Goal: Information Seeking & Learning: Learn about a topic

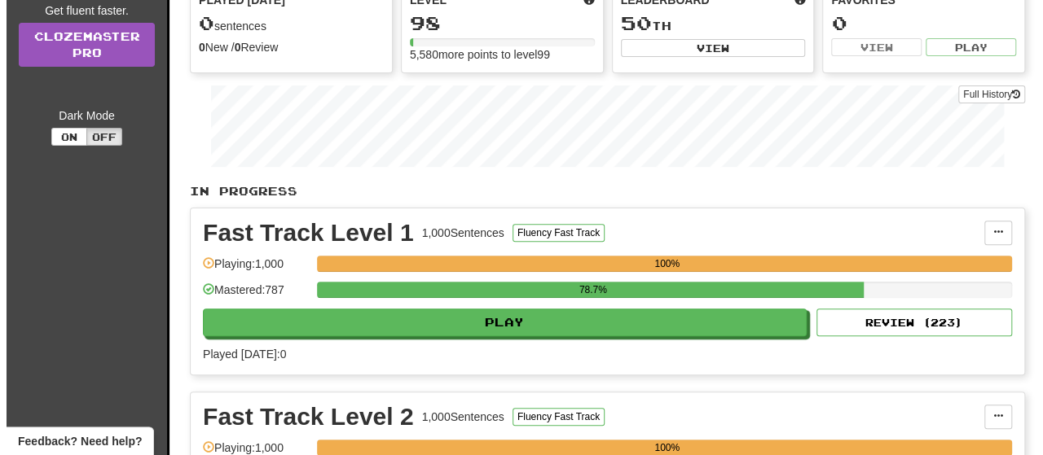
scroll to position [244, 0]
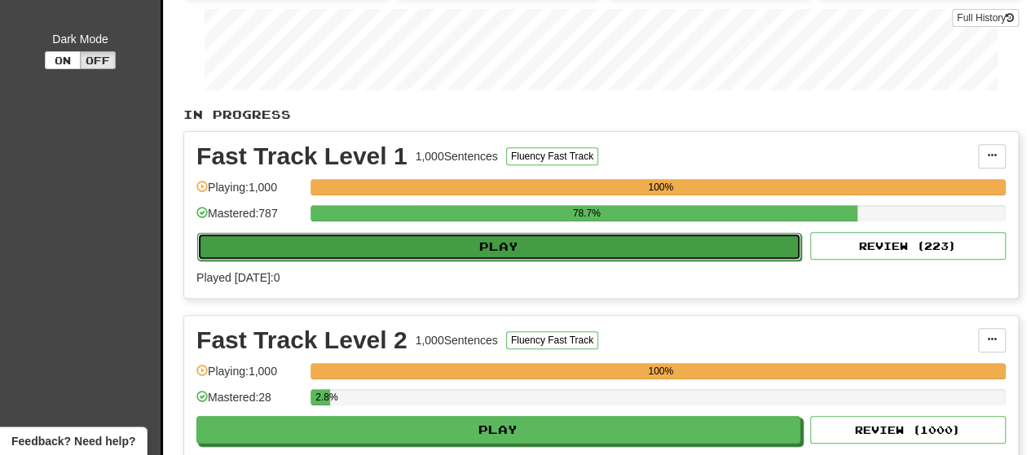
click at [486, 257] on button "Play" at bounding box center [499, 247] width 604 height 28
select select "**"
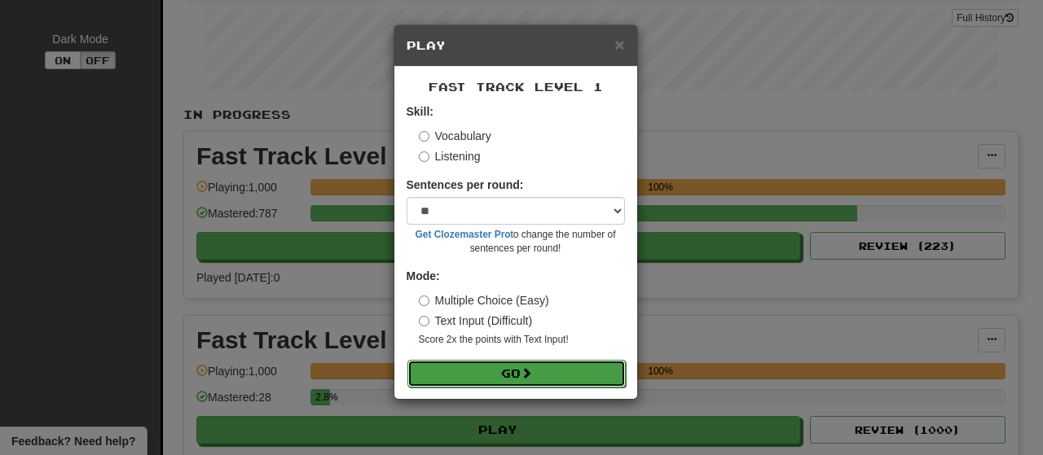
click at [517, 371] on button "Go" at bounding box center [516, 374] width 218 height 28
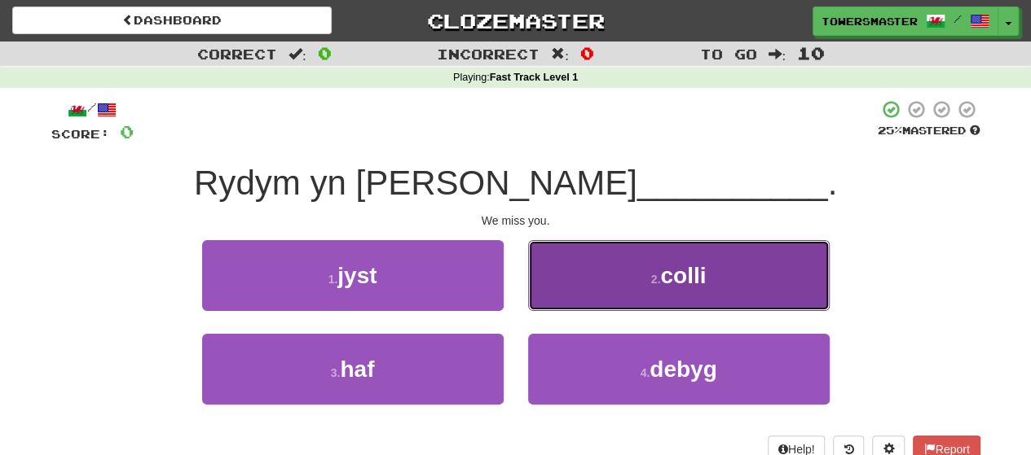
click at [604, 263] on button "2 . colli" at bounding box center [678, 275] width 301 height 71
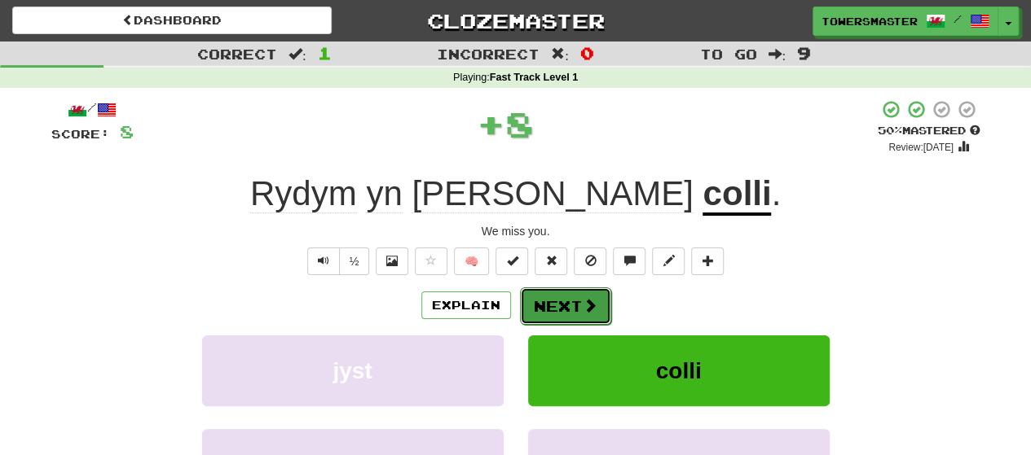
click at [557, 306] on button "Next" at bounding box center [565, 306] width 91 height 37
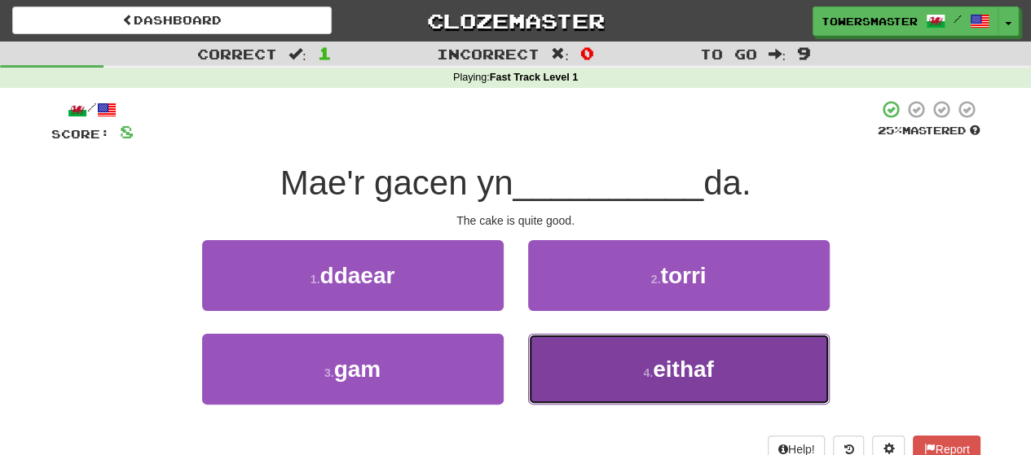
click at [600, 358] on button "4 . eithaf" at bounding box center [678, 369] width 301 height 71
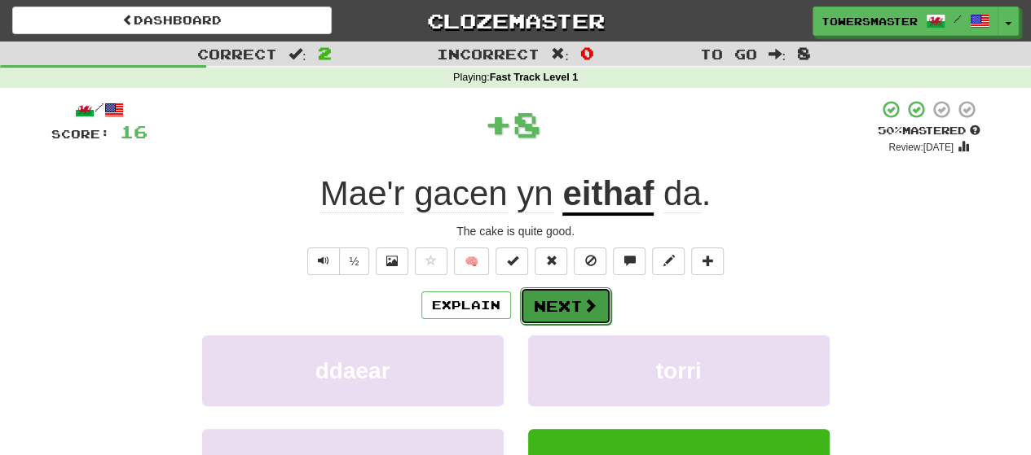
click at [562, 304] on button "Next" at bounding box center [565, 306] width 91 height 37
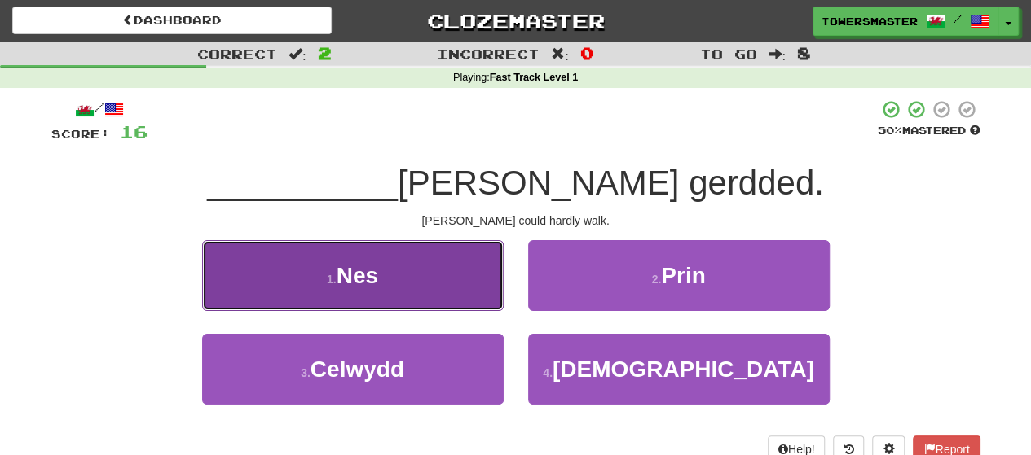
click at [401, 279] on button "1 . Nes" at bounding box center [352, 275] width 301 height 71
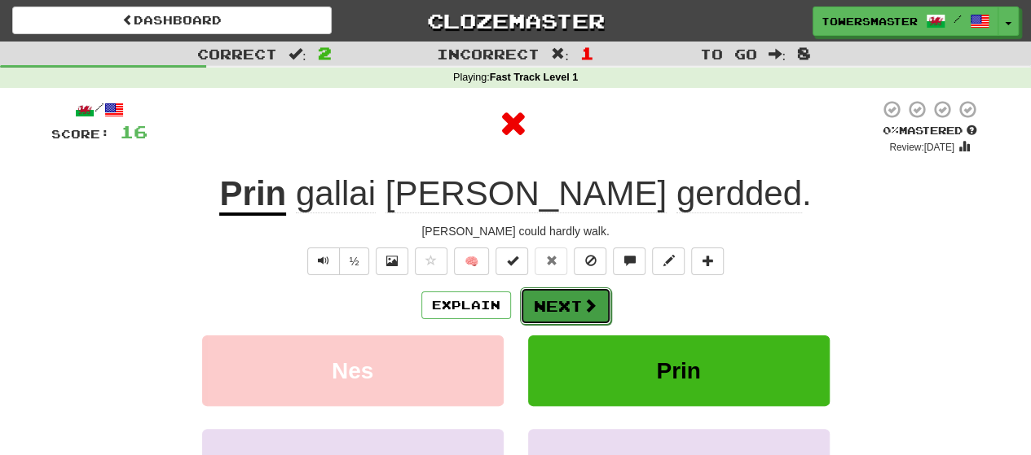
click at [546, 300] on button "Next" at bounding box center [565, 306] width 91 height 37
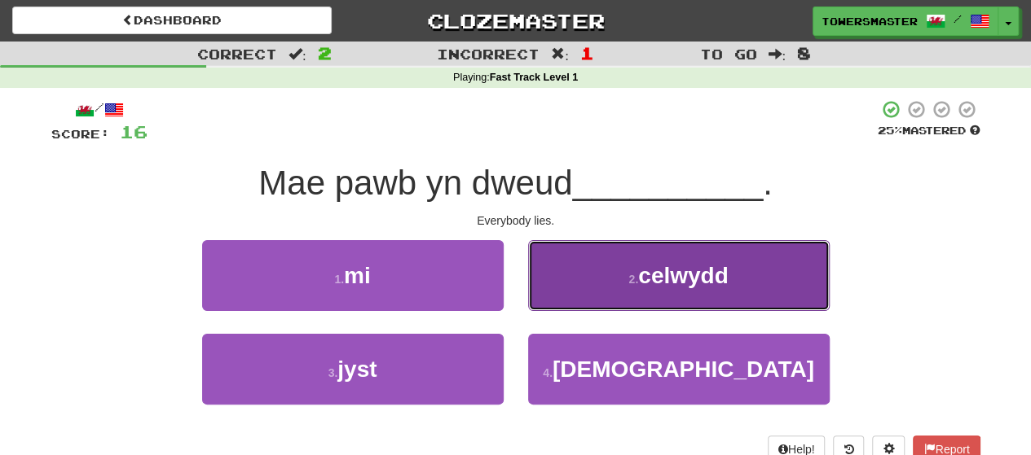
click at [574, 284] on button "2 . celwydd" at bounding box center [678, 275] width 301 height 71
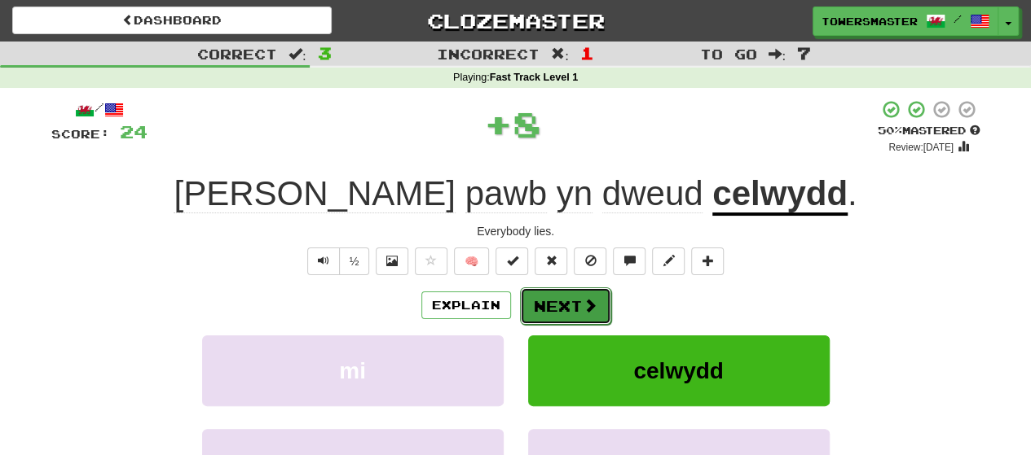
click at [536, 307] on button "Next" at bounding box center [565, 306] width 91 height 37
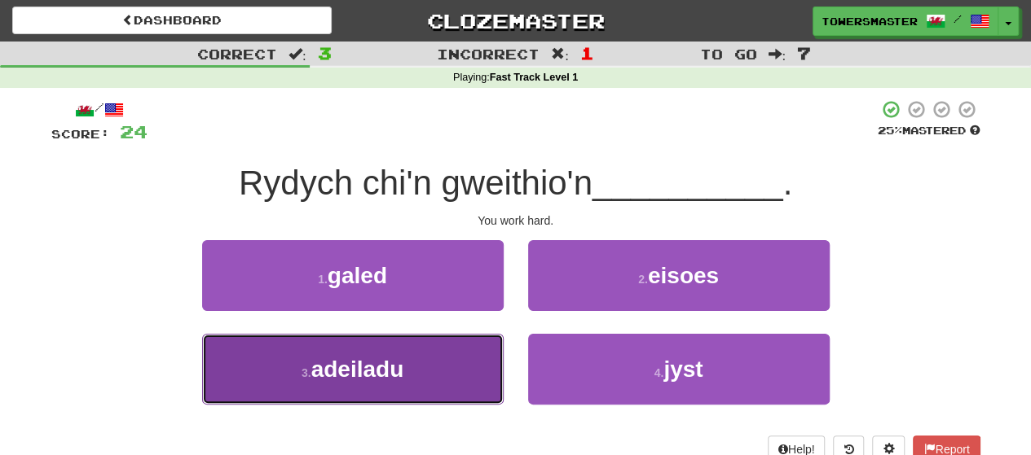
click at [417, 370] on button "3 . adeiladu" at bounding box center [352, 369] width 301 height 71
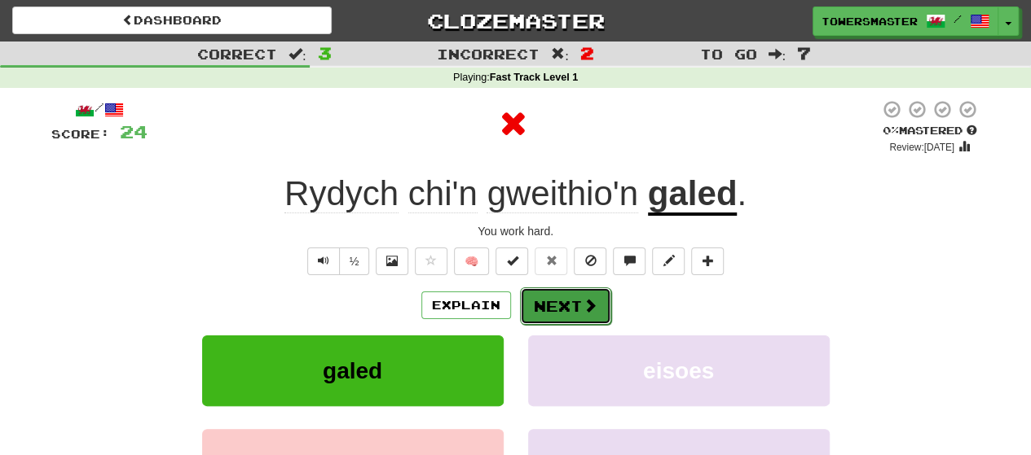
click at [561, 301] on button "Next" at bounding box center [565, 306] width 91 height 37
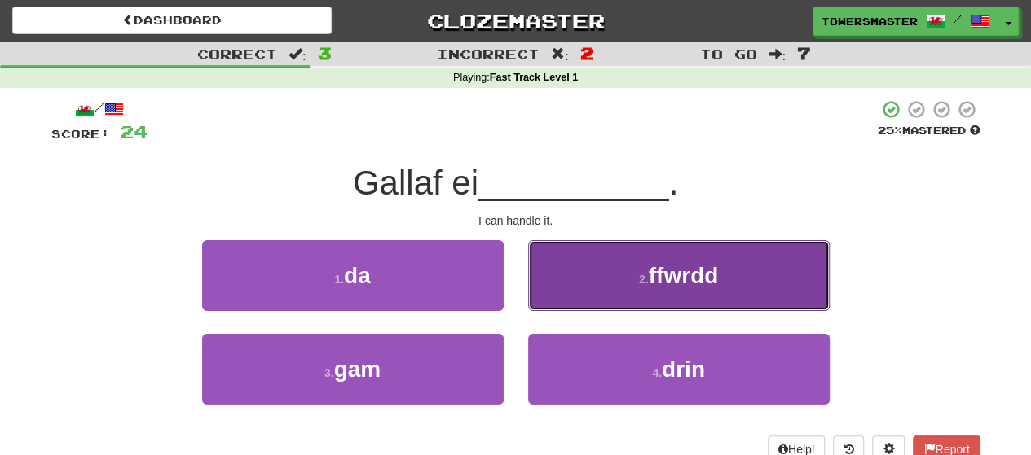
click at [585, 291] on button "2 . ffwrdd" at bounding box center [678, 275] width 301 height 71
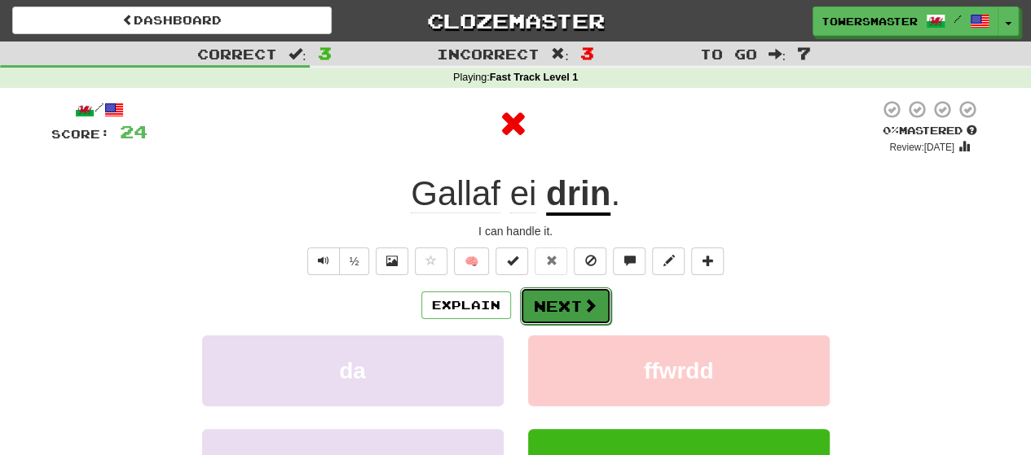
click at [538, 309] on button "Next" at bounding box center [565, 306] width 91 height 37
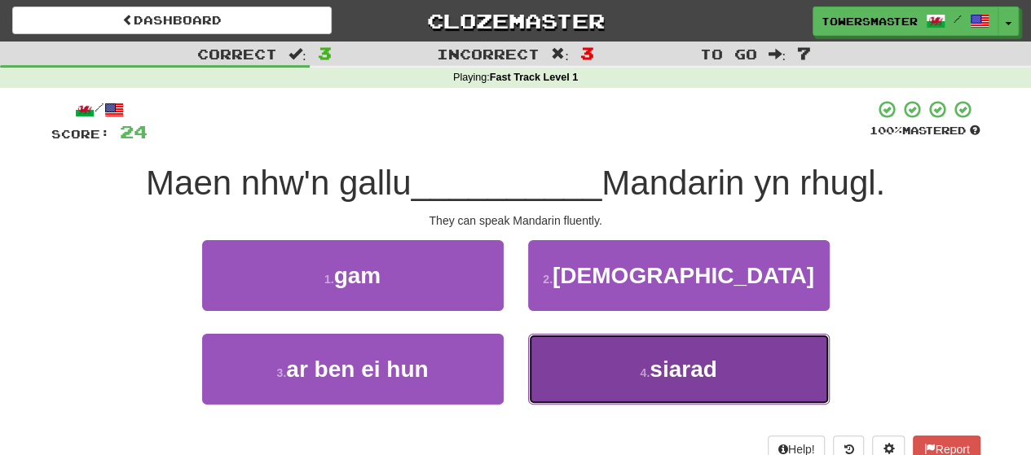
click at [600, 350] on button "4 . siarad" at bounding box center [678, 369] width 301 height 71
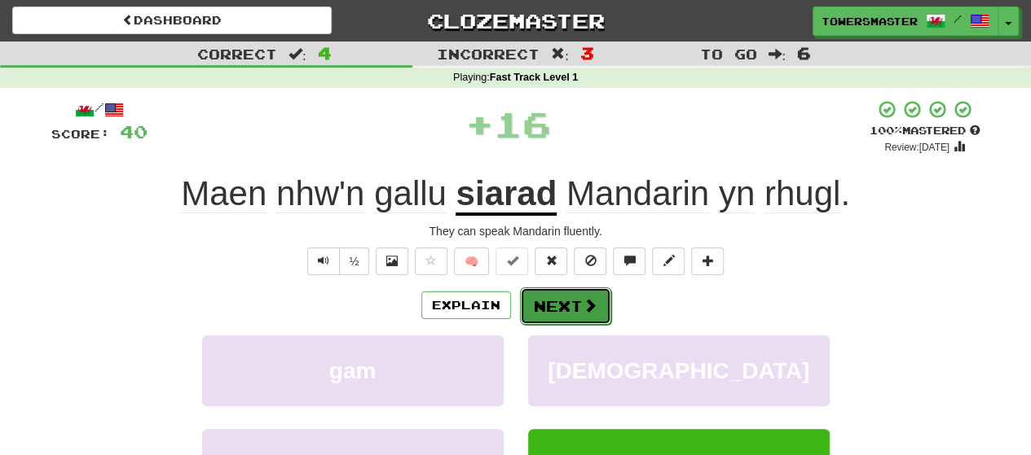
click at [552, 306] on button "Next" at bounding box center [565, 306] width 91 height 37
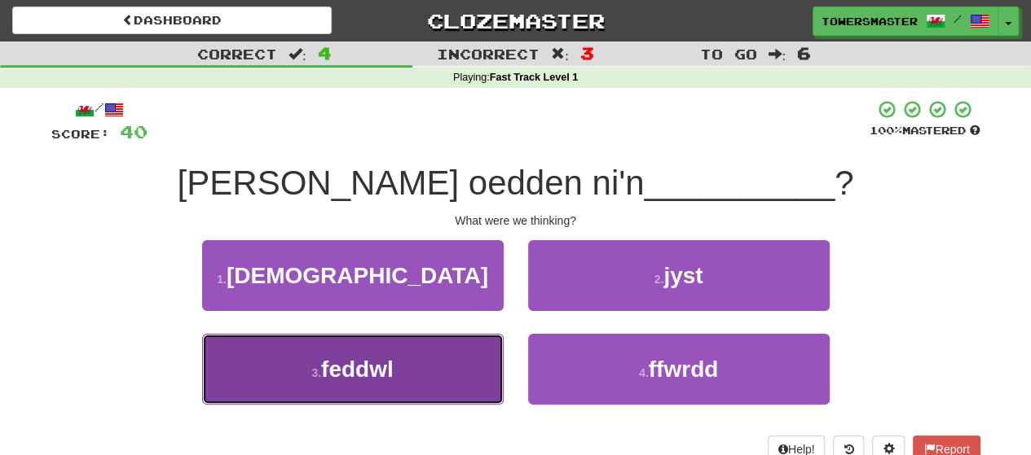
click at [419, 364] on button "3 . feddwl" at bounding box center [352, 369] width 301 height 71
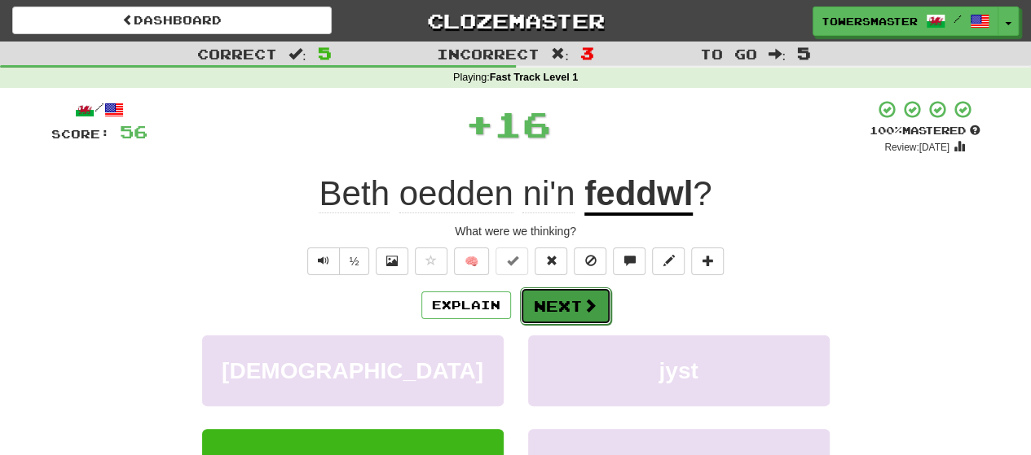
click at [558, 302] on button "Next" at bounding box center [565, 306] width 91 height 37
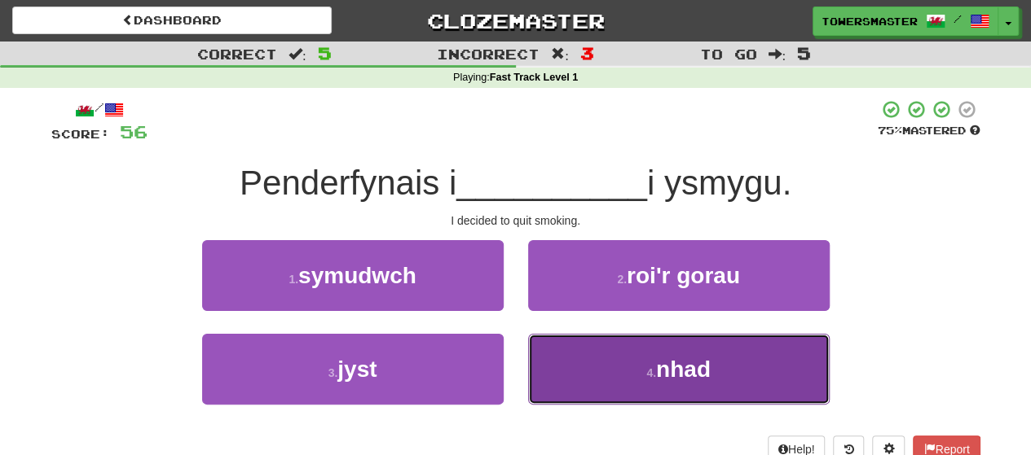
click at [575, 355] on button "4 . nhad" at bounding box center [678, 369] width 301 height 71
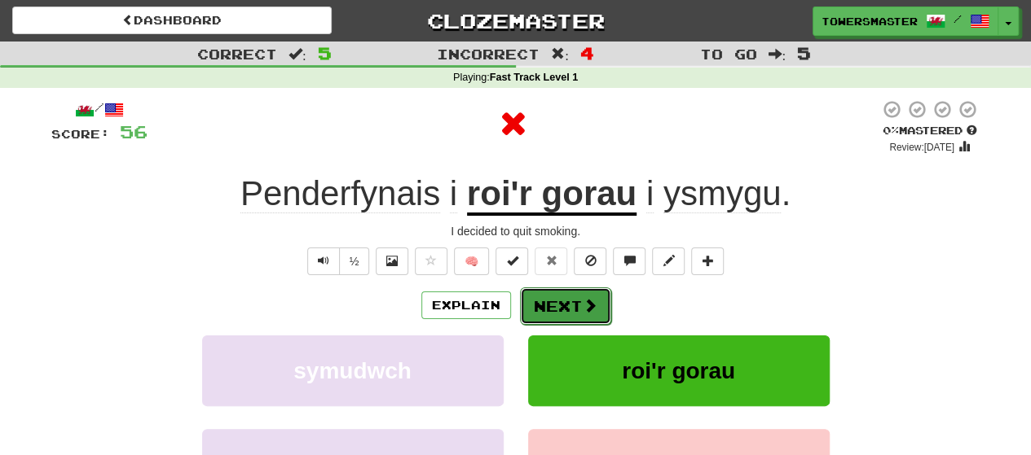
click at [547, 304] on button "Next" at bounding box center [565, 306] width 91 height 37
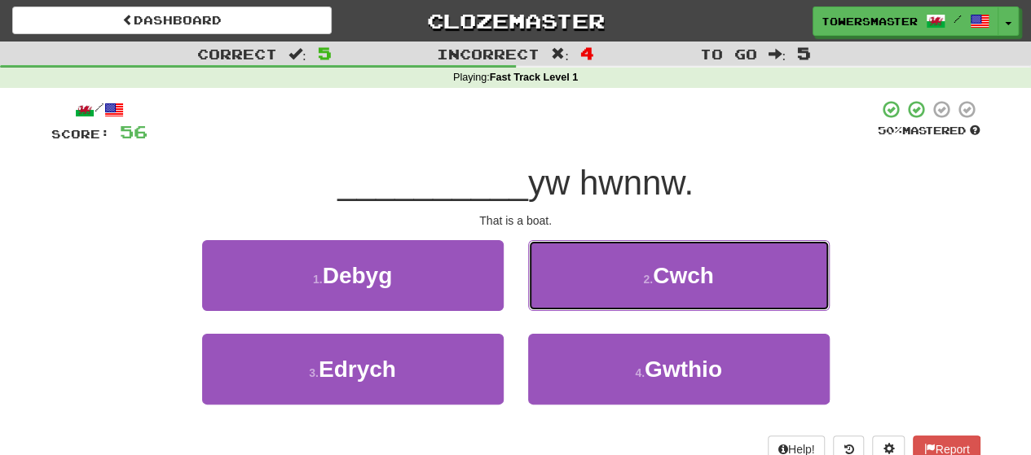
drag, startPoint x: 603, startPoint y: 279, endPoint x: 589, endPoint y: 284, distance: 14.7
click at [601, 281] on button "2 . Cwch" at bounding box center [678, 275] width 301 height 71
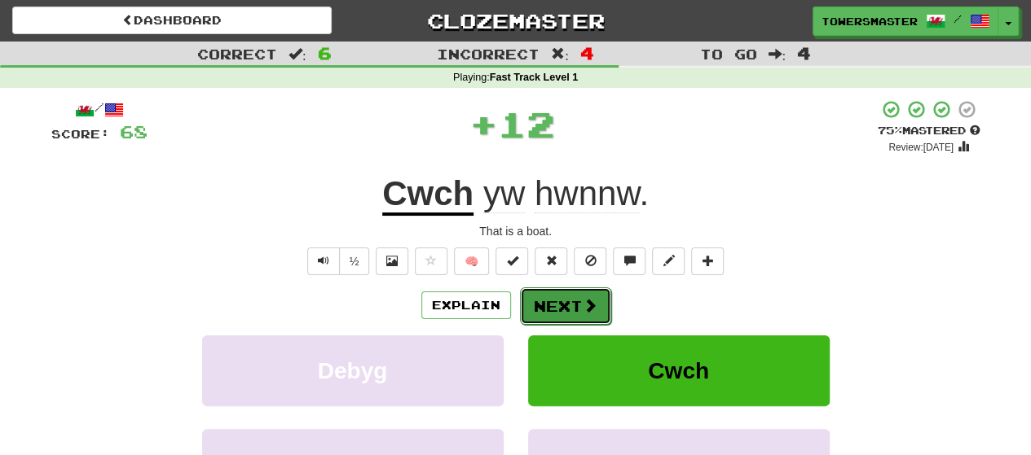
click at [550, 309] on button "Next" at bounding box center [565, 306] width 91 height 37
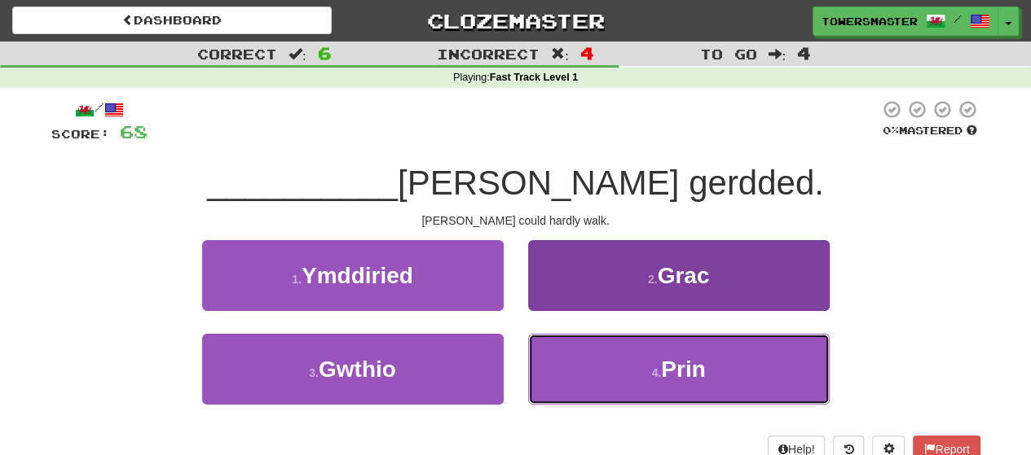
click at [582, 354] on button "4 . Prin" at bounding box center [678, 369] width 301 height 71
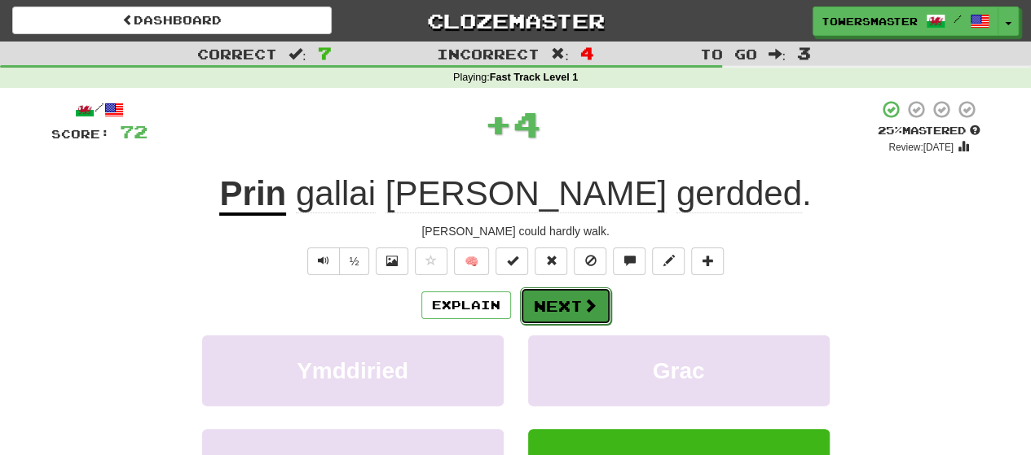
click at [556, 309] on button "Next" at bounding box center [565, 306] width 91 height 37
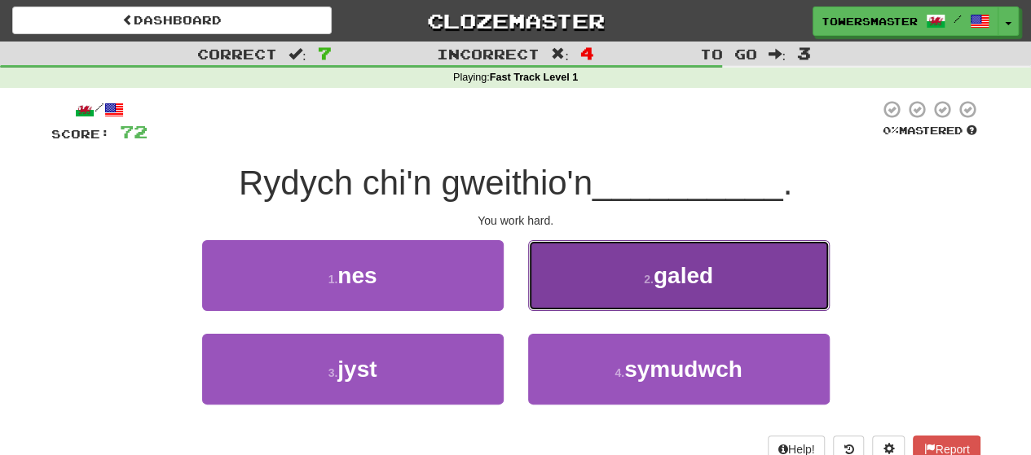
click at [600, 289] on button "2 . galed" at bounding box center [678, 275] width 301 height 71
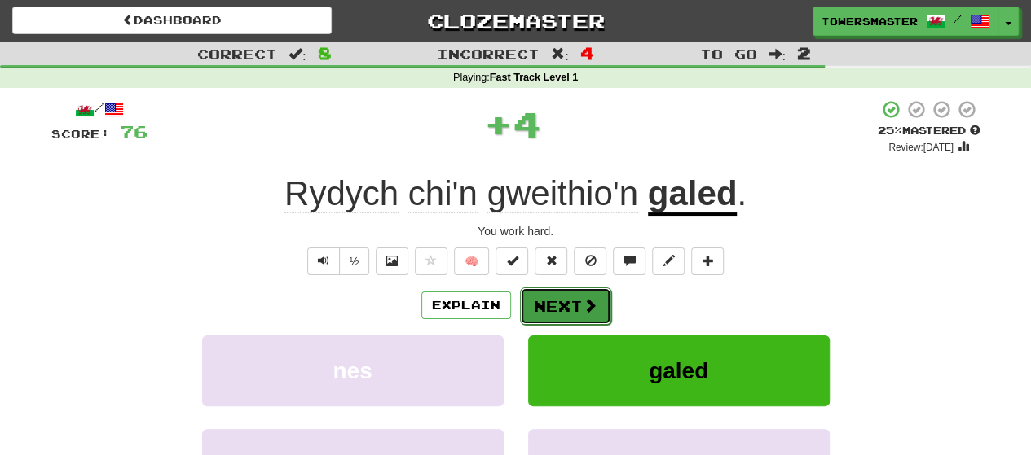
click at [534, 308] on button "Next" at bounding box center [565, 306] width 91 height 37
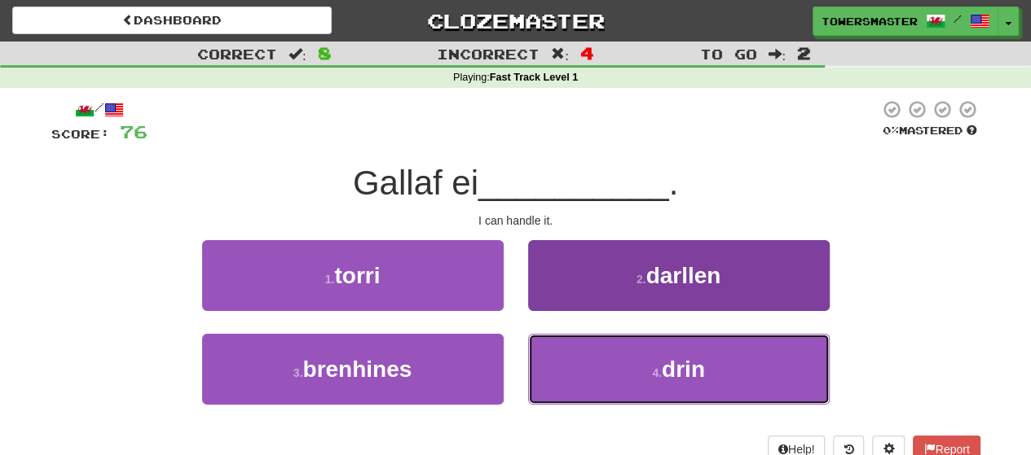
click at [583, 362] on button "4 . drin" at bounding box center [678, 369] width 301 height 71
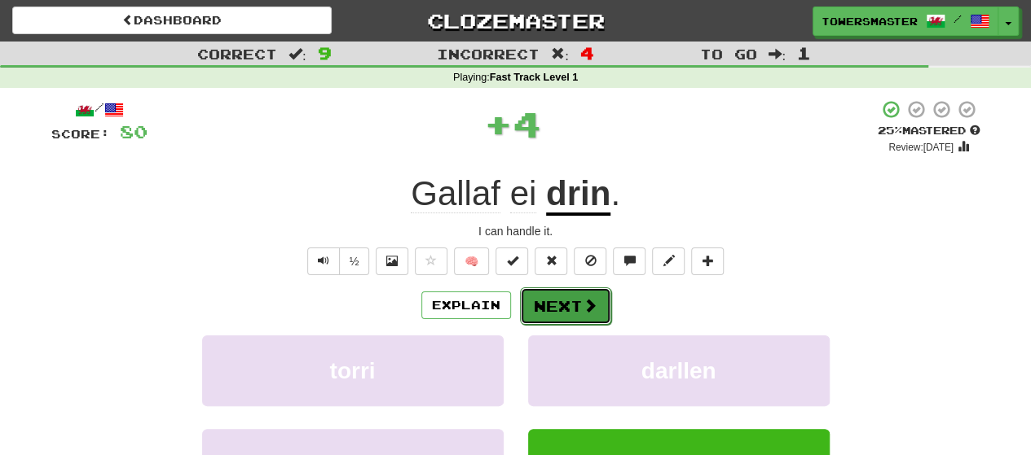
click at [550, 307] on button "Next" at bounding box center [565, 306] width 91 height 37
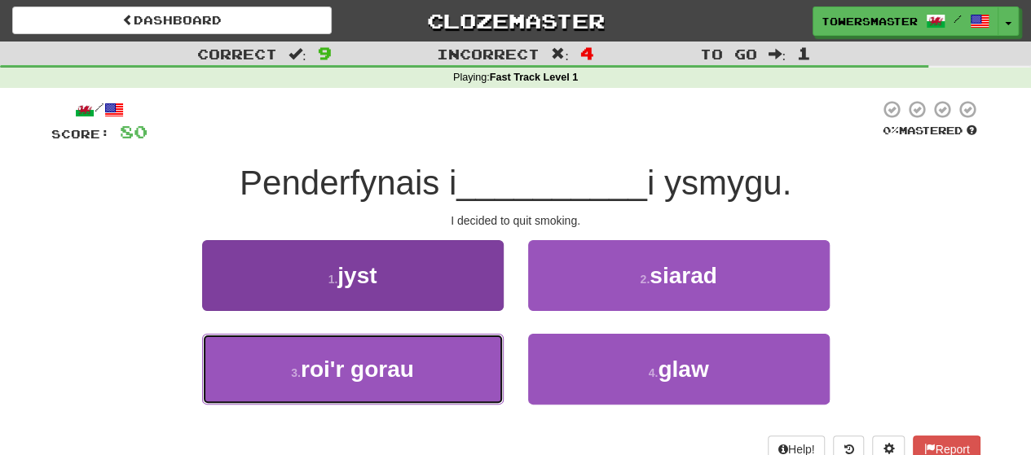
click at [437, 370] on button "3 . roi'r gorau" at bounding box center [352, 369] width 301 height 71
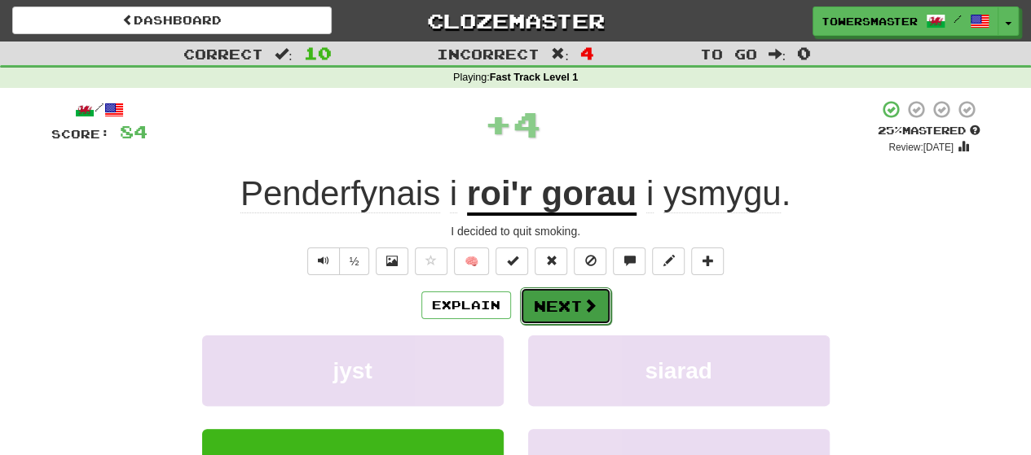
click at [567, 314] on button "Next" at bounding box center [565, 306] width 91 height 37
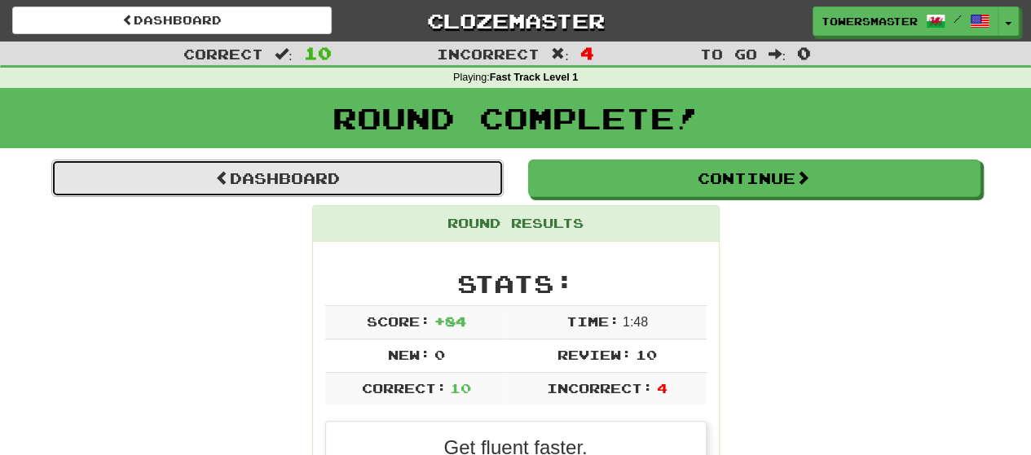
click at [328, 178] on link "Dashboard" at bounding box center [277, 178] width 452 height 37
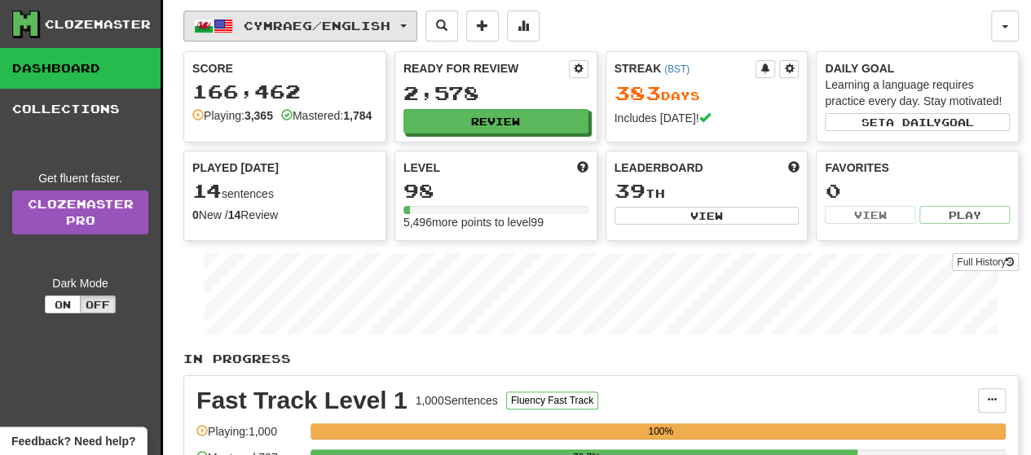
click at [407, 24] on span "button" at bounding box center [403, 25] width 7 height 3
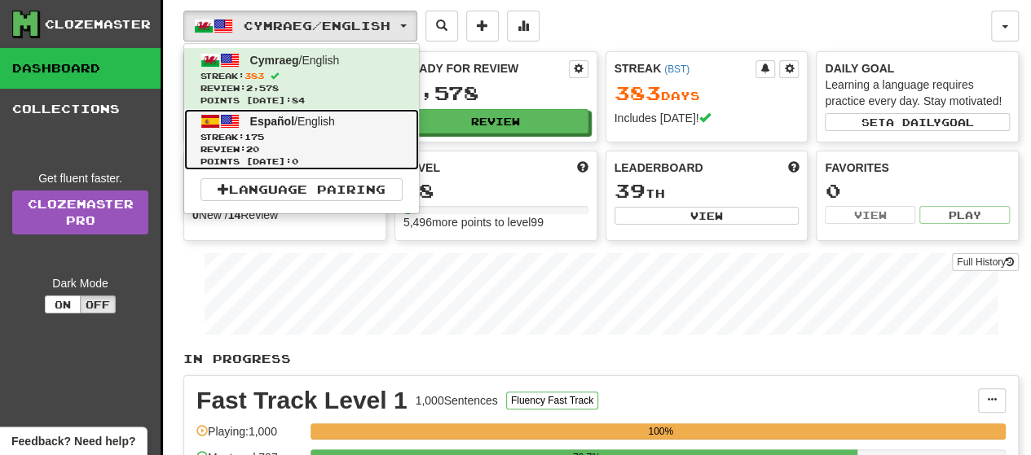
click at [307, 147] on span "Review: 20" at bounding box center [301, 149] width 202 height 12
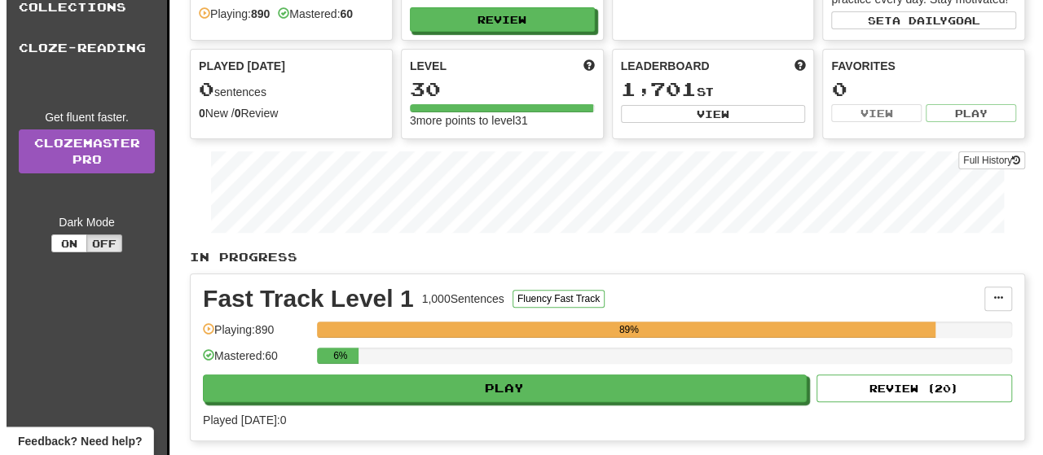
scroll to position [163, 0]
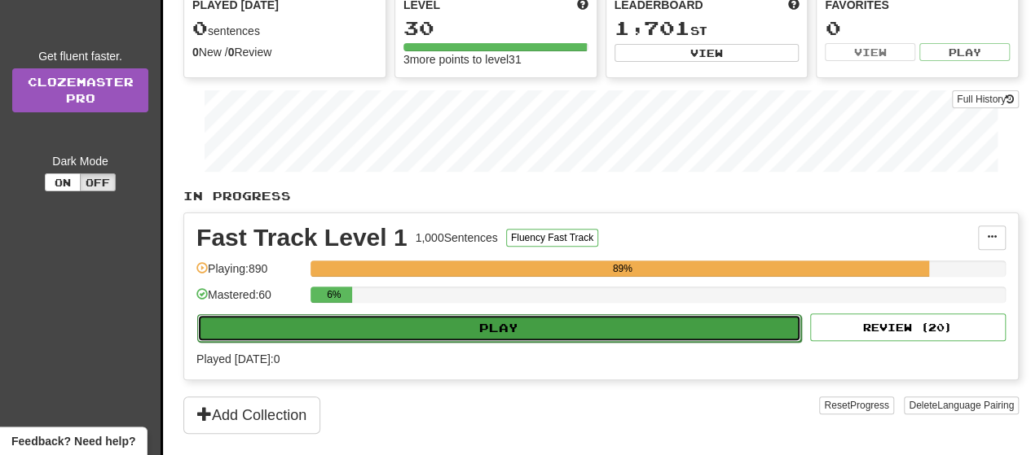
click at [495, 330] on button "Play" at bounding box center [499, 328] width 604 height 28
select select "**"
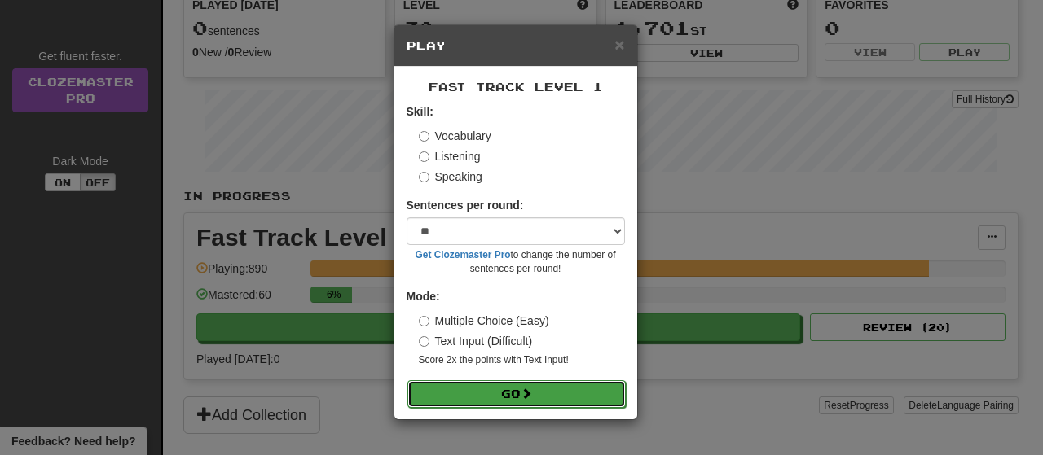
click at [517, 392] on button "Go" at bounding box center [516, 394] width 218 height 28
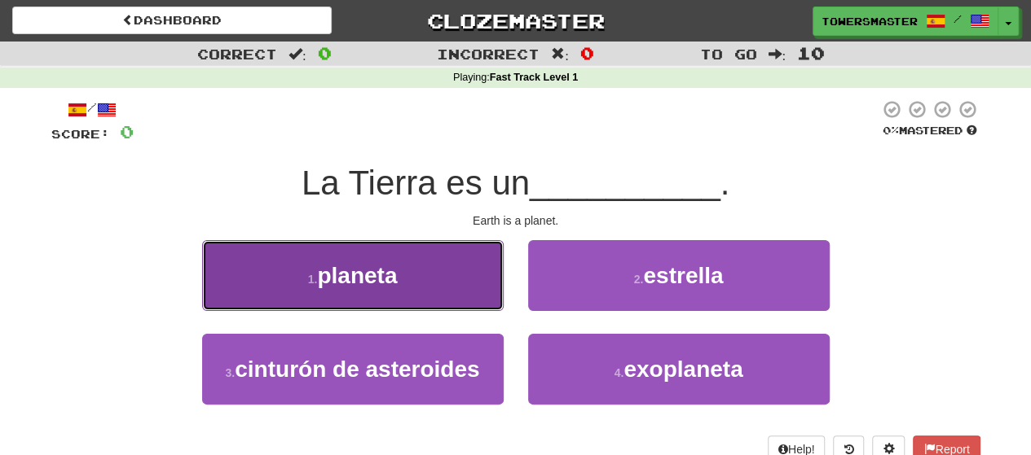
click at [416, 275] on button "1 . planeta" at bounding box center [352, 275] width 301 height 71
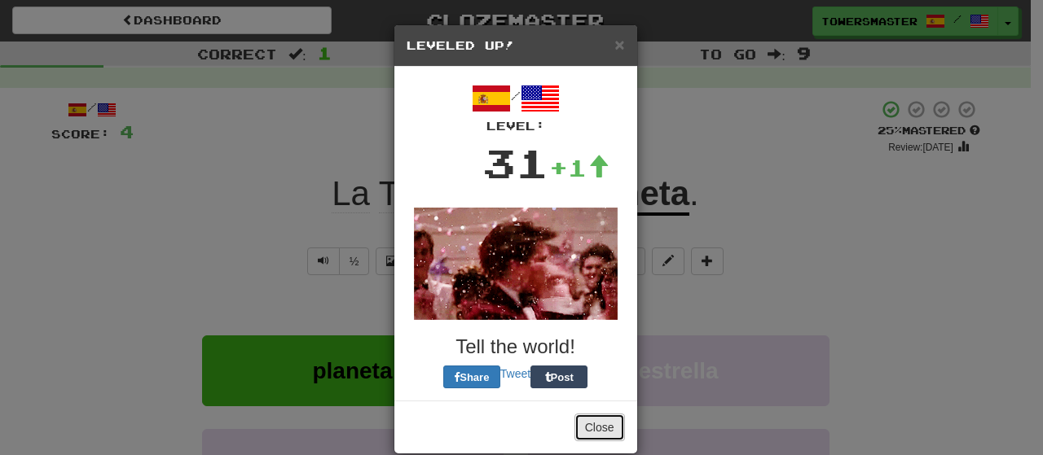
click at [584, 424] on button "Close" at bounding box center [599, 428] width 51 height 28
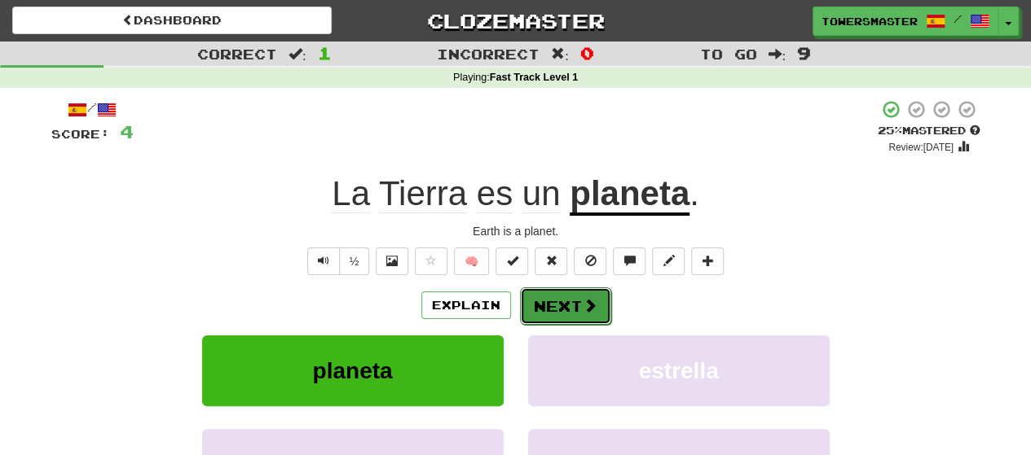
click at [547, 304] on button "Next" at bounding box center [565, 306] width 91 height 37
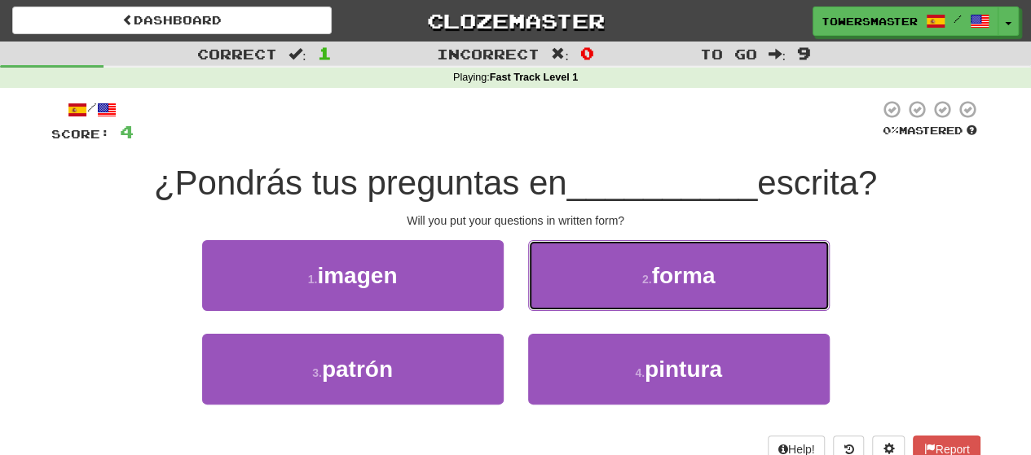
drag, startPoint x: 629, startPoint y: 276, endPoint x: 612, endPoint y: 274, distance: 17.3
click at [628, 276] on button "2 . forma" at bounding box center [678, 275] width 301 height 71
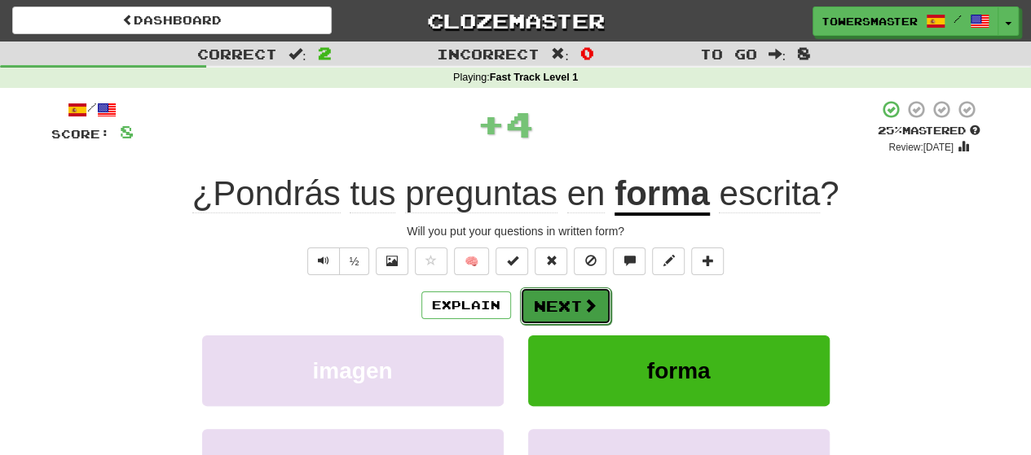
click at [555, 306] on button "Next" at bounding box center [565, 306] width 91 height 37
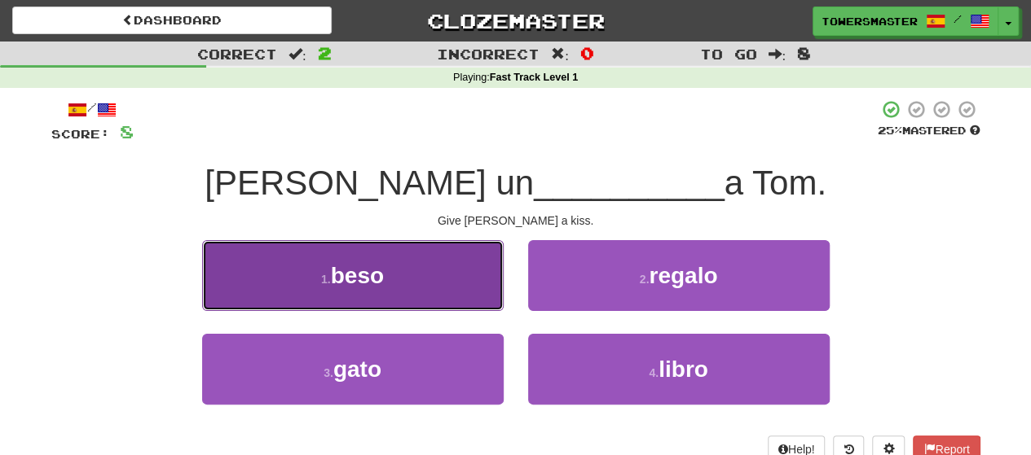
click at [406, 272] on button "1 . beso" at bounding box center [352, 275] width 301 height 71
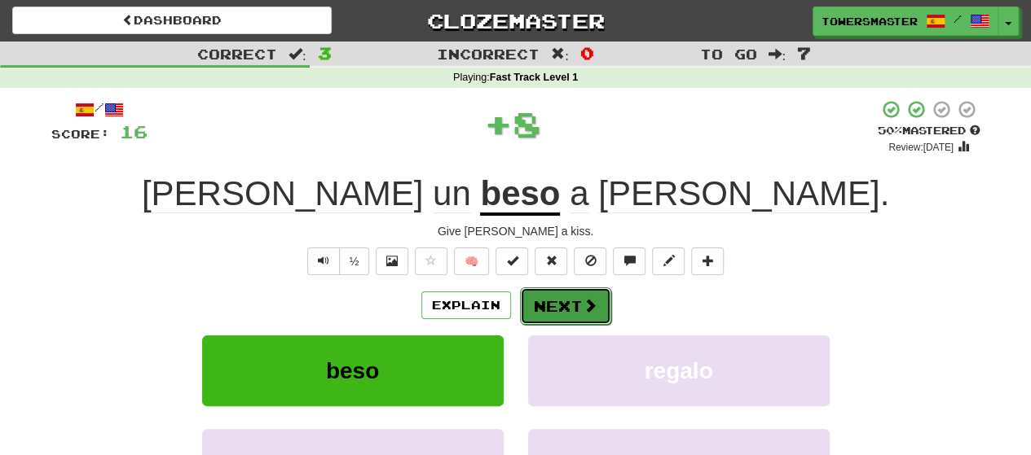
click at [562, 306] on button "Next" at bounding box center [565, 306] width 91 height 37
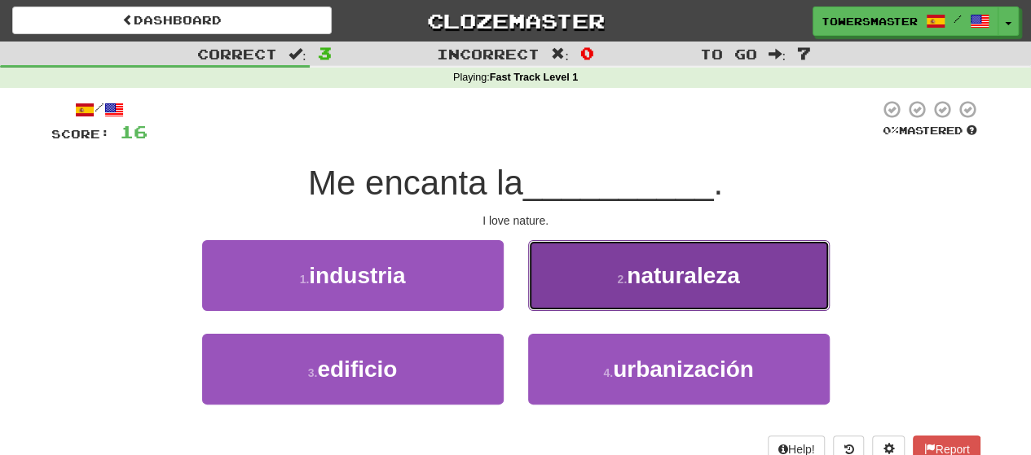
click at [591, 271] on button "2 . naturaleza" at bounding box center [678, 275] width 301 height 71
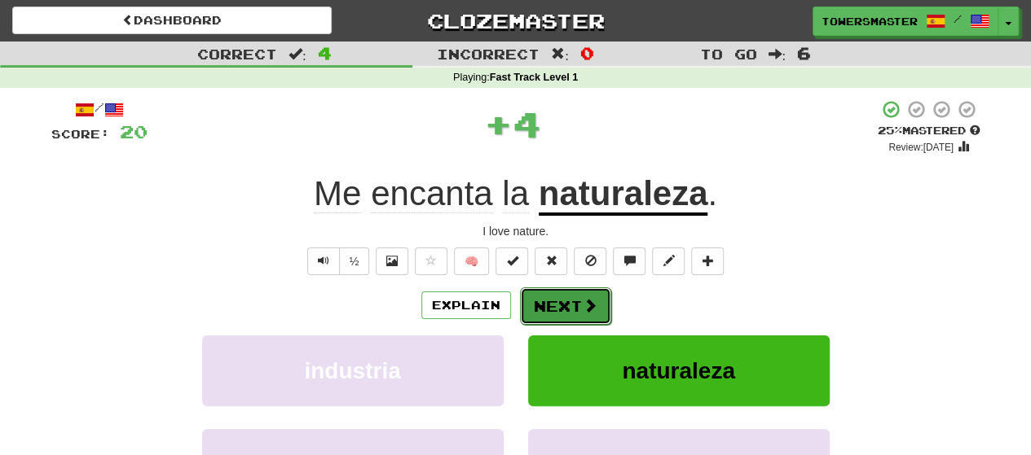
click at [562, 300] on button "Next" at bounding box center [565, 306] width 91 height 37
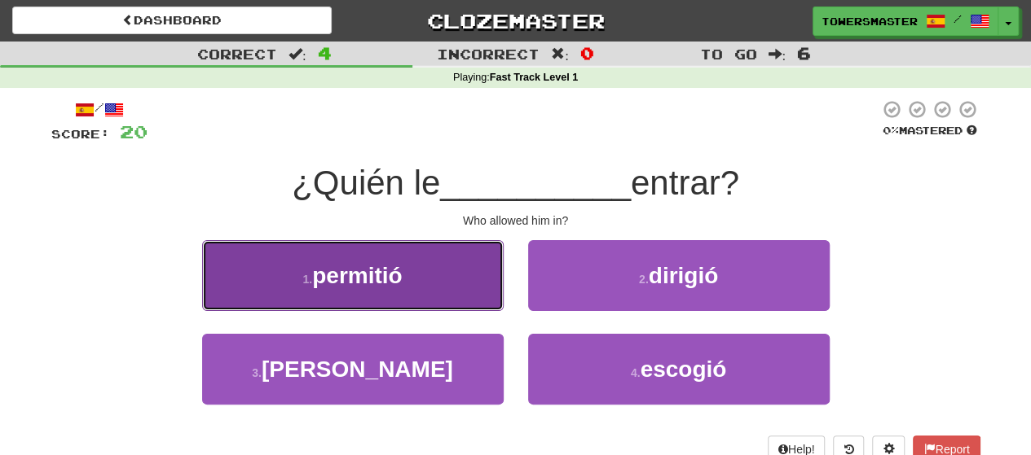
click at [402, 282] on span "permitió" at bounding box center [357, 275] width 90 height 25
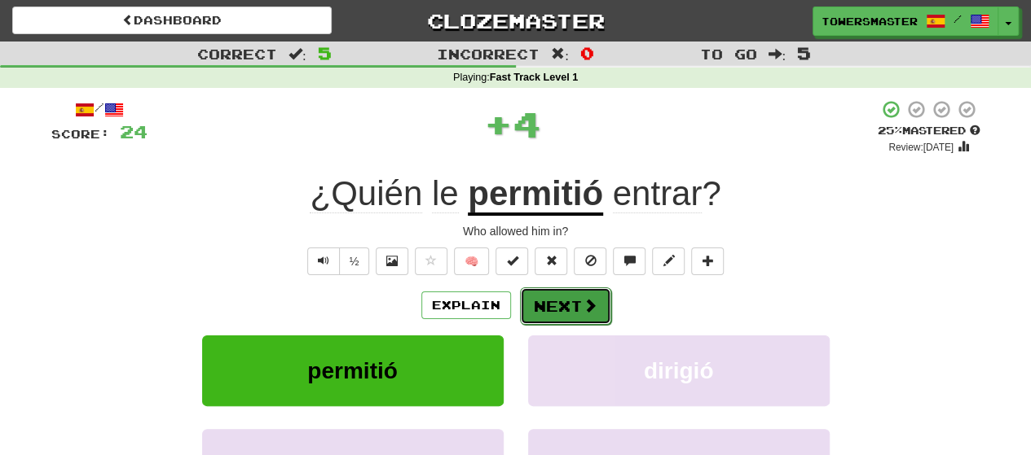
click at [561, 304] on button "Next" at bounding box center [565, 306] width 91 height 37
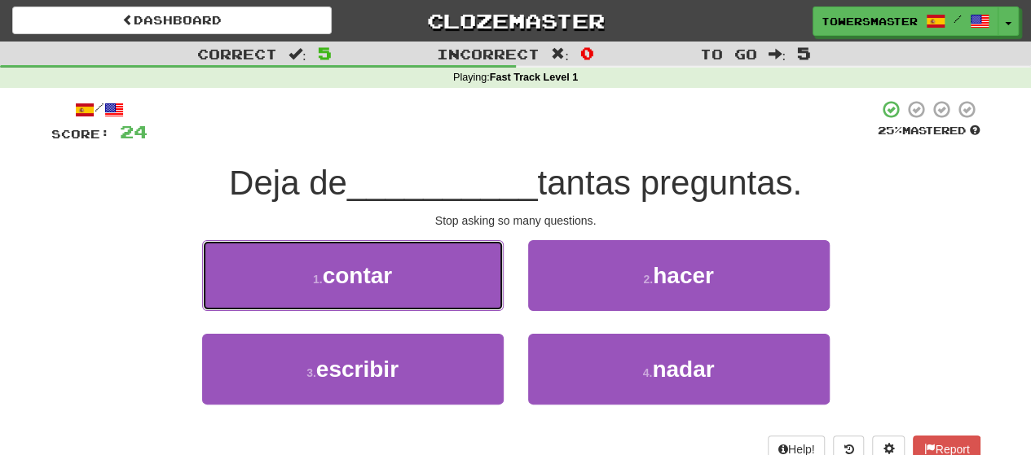
drag, startPoint x: 397, startPoint y: 281, endPoint x: 407, endPoint y: 285, distance: 11.3
click at [398, 281] on button "1 . contar" at bounding box center [352, 275] width 301 height 71
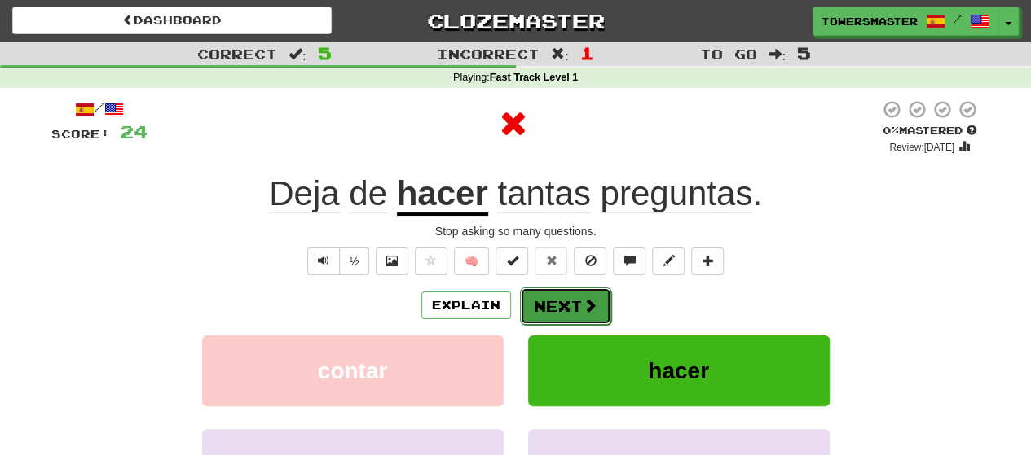
click at [548, 307] on button "Next" at bounding box center [565, 306] width 91 height 37
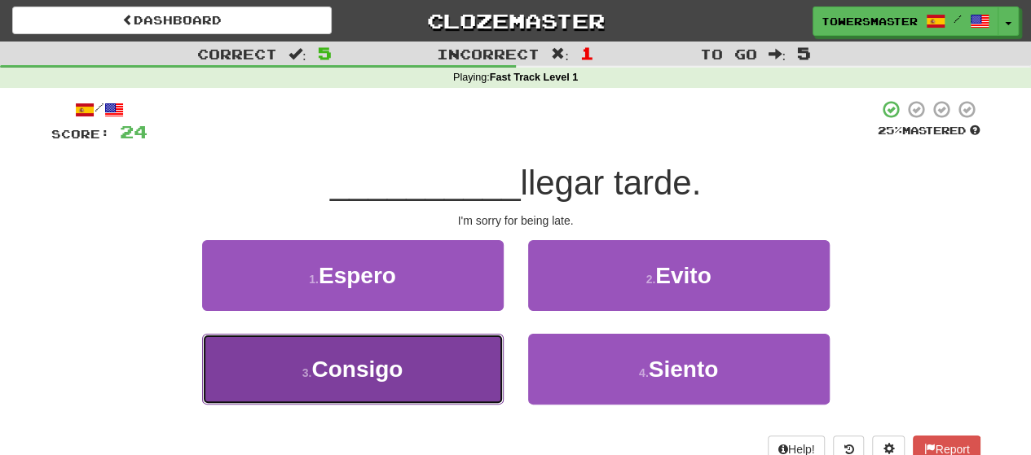
click at [409, 376] on button "3 . Consigo" at bounding box center [352, 369] width 301 height 71
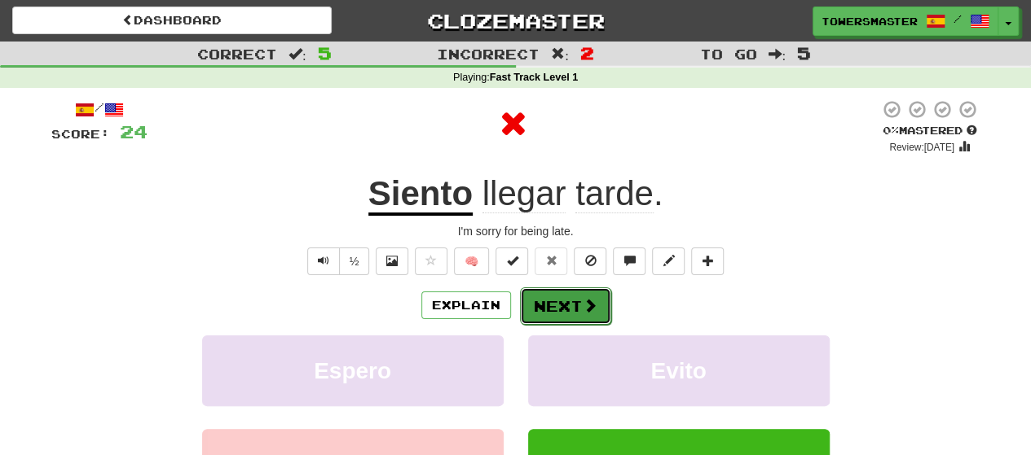
click at [552, 307] on button "Next" at bounding box center [565, 306] width 91 height 37
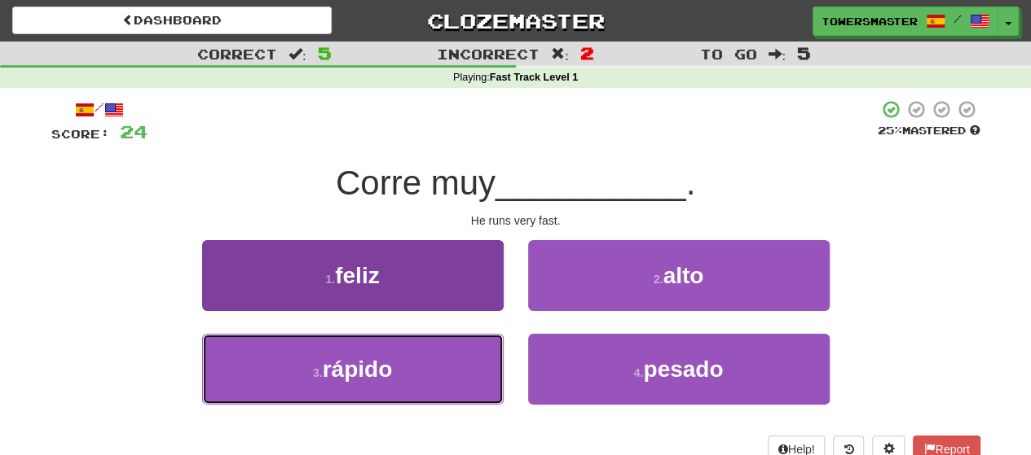
click at [389, 359] on span "rápido" at bounding box center [358, 369] width 70 height 25
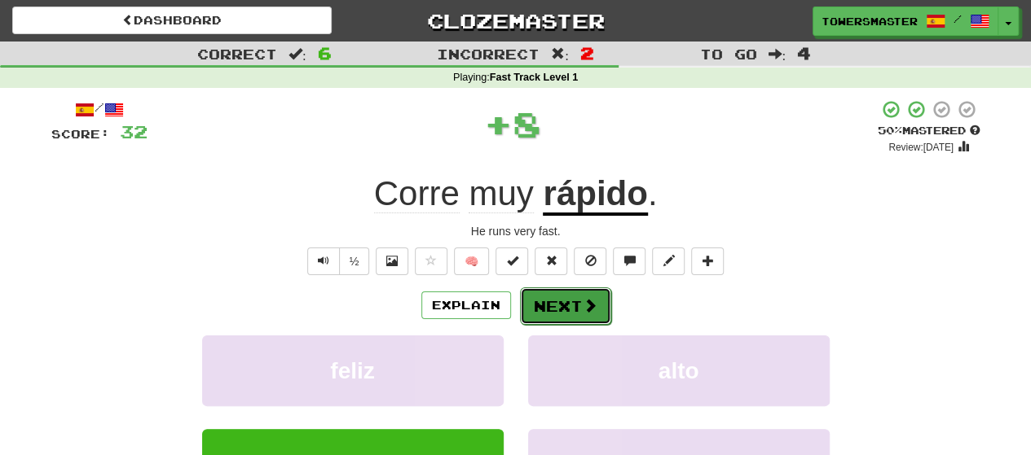
click at [548, 308] on button "Next" at bounding box center [565, 306] width 91 height 37
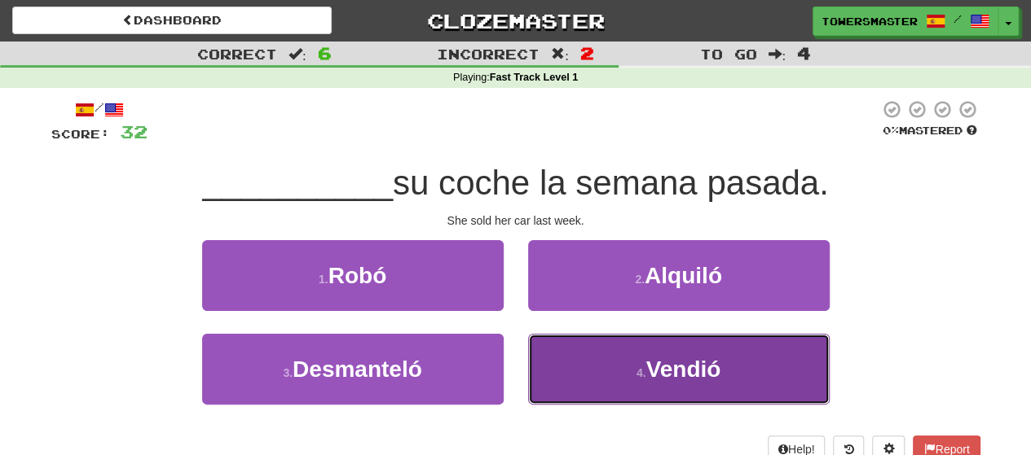
click at [567, 360] on button "4 . Vendió" at bounding box center [678, 369] width 301 height 71
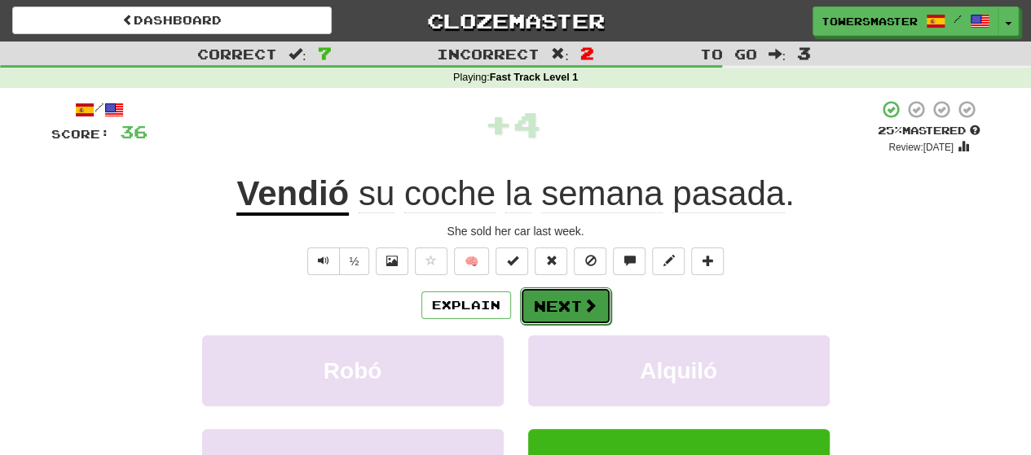
click at [564, 312] on button "Next" at bounding box center [565, 306] width 91 height 37
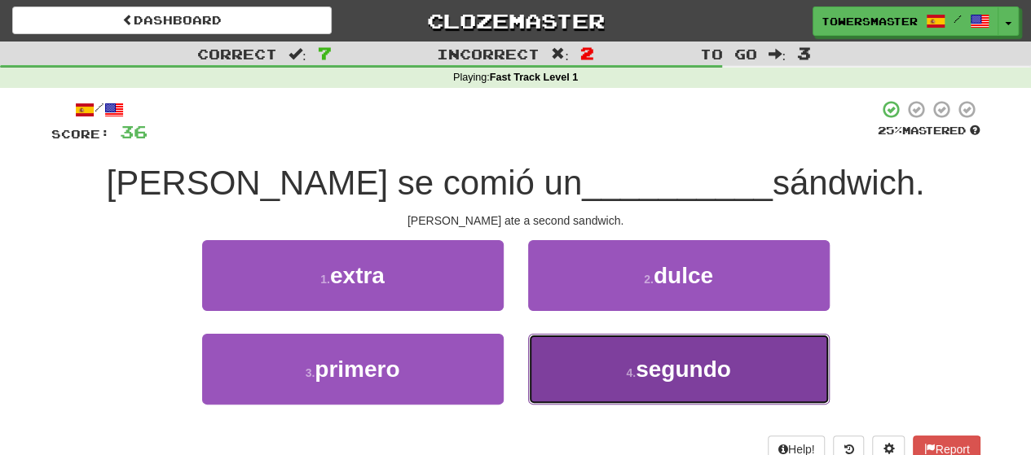
click at [609, 363] on button "4 . segundo" at bounding box center [678, 369] width 301 height 71
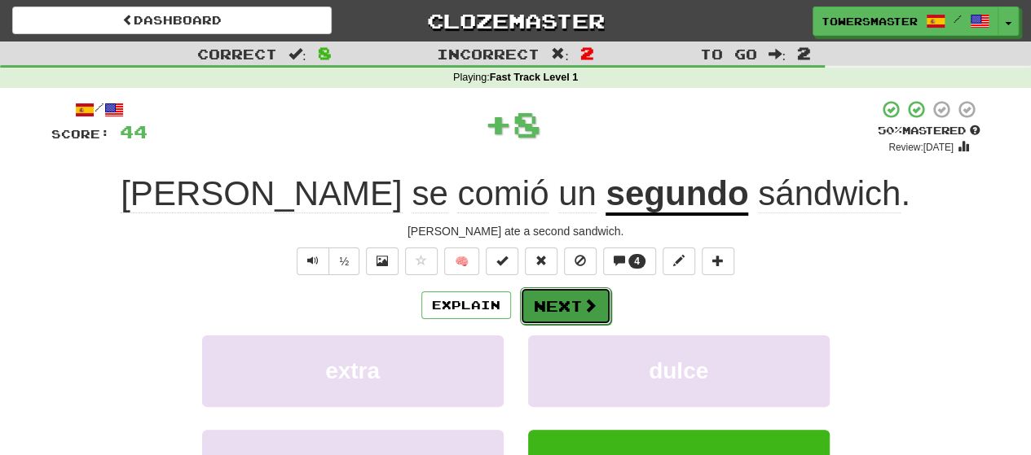
click at [554, 306] on button "Next" at bounding box center [565, 306] width 91 height 37
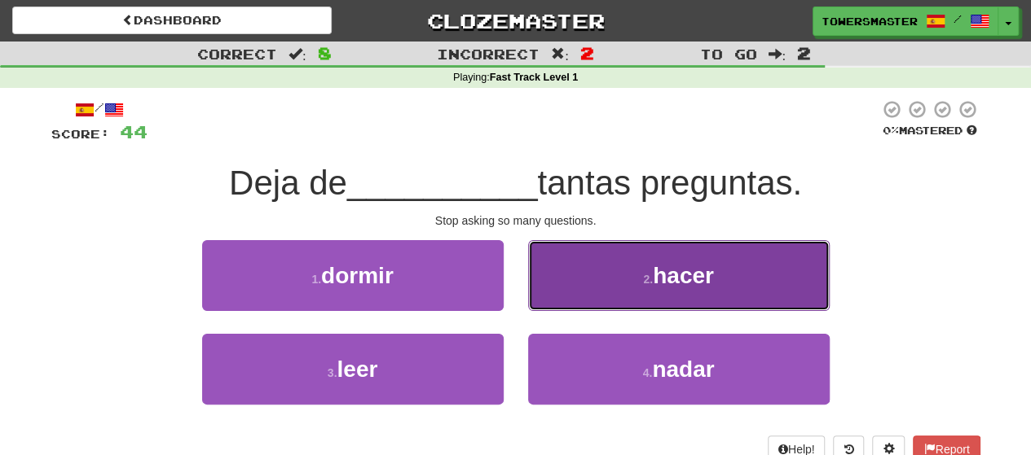
click at [581, 296] on button "2 . hacer" at bounding box center [678, 275] width 301 height 71
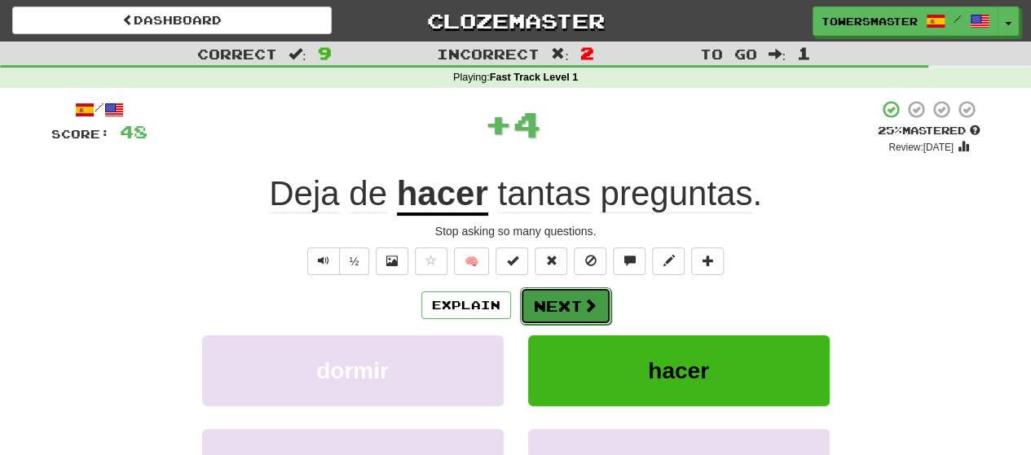
click at [544, 306] on button "Next" at bounding box center [565, 306] width 91 height 37
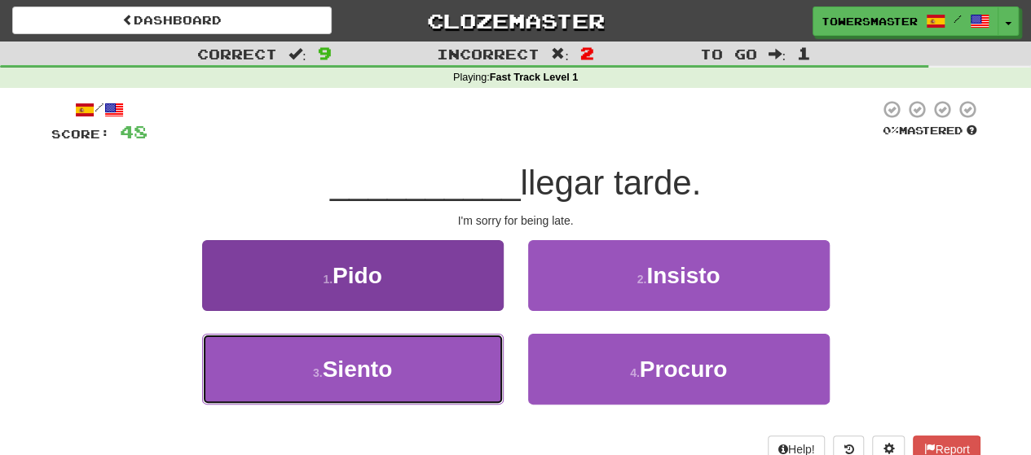
click at [415, 363] on button "3 . Siento" at bounding box center [352, 369] width 301 height 71
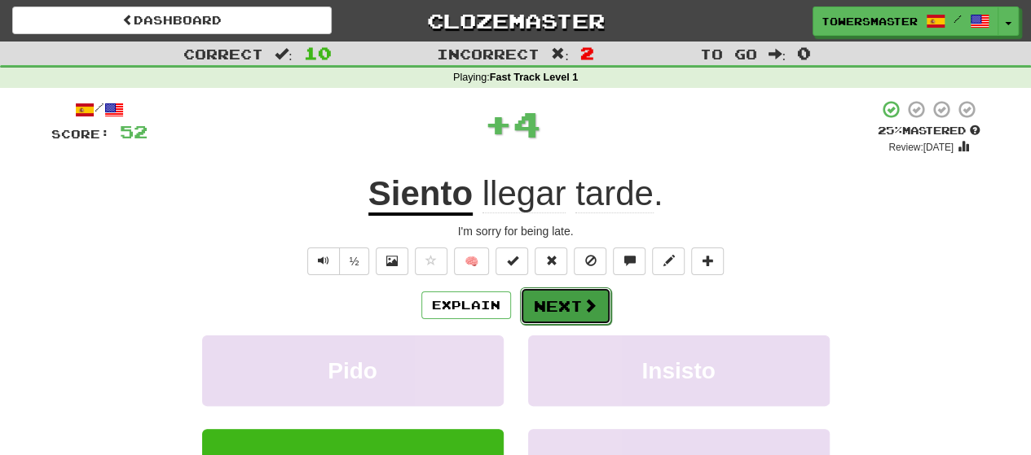
click at [552, 307] on button "Next" at bounding box center [565, 306] width 91 height 37
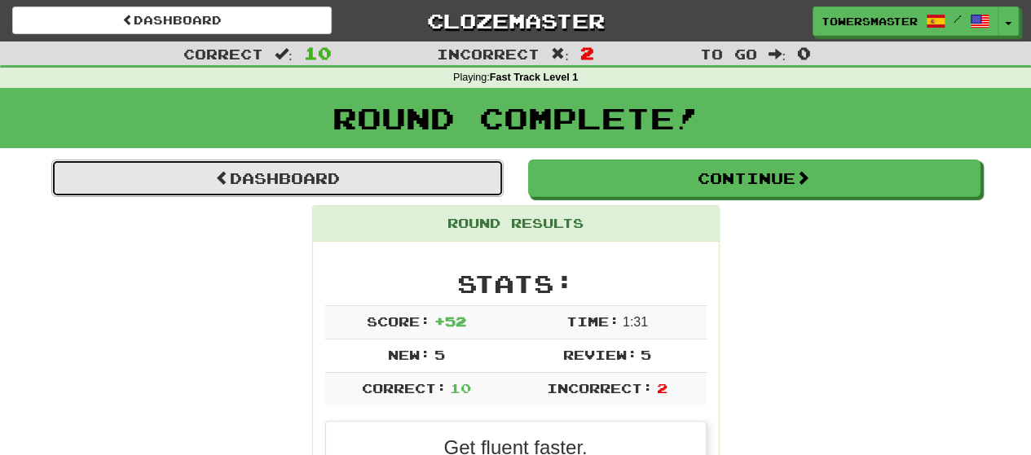
click at [335, 178] on link "Dashboard" at bounding box center [277, 178] width 452 height 37
